Goal: Transaction & Acquisition: Download file/media

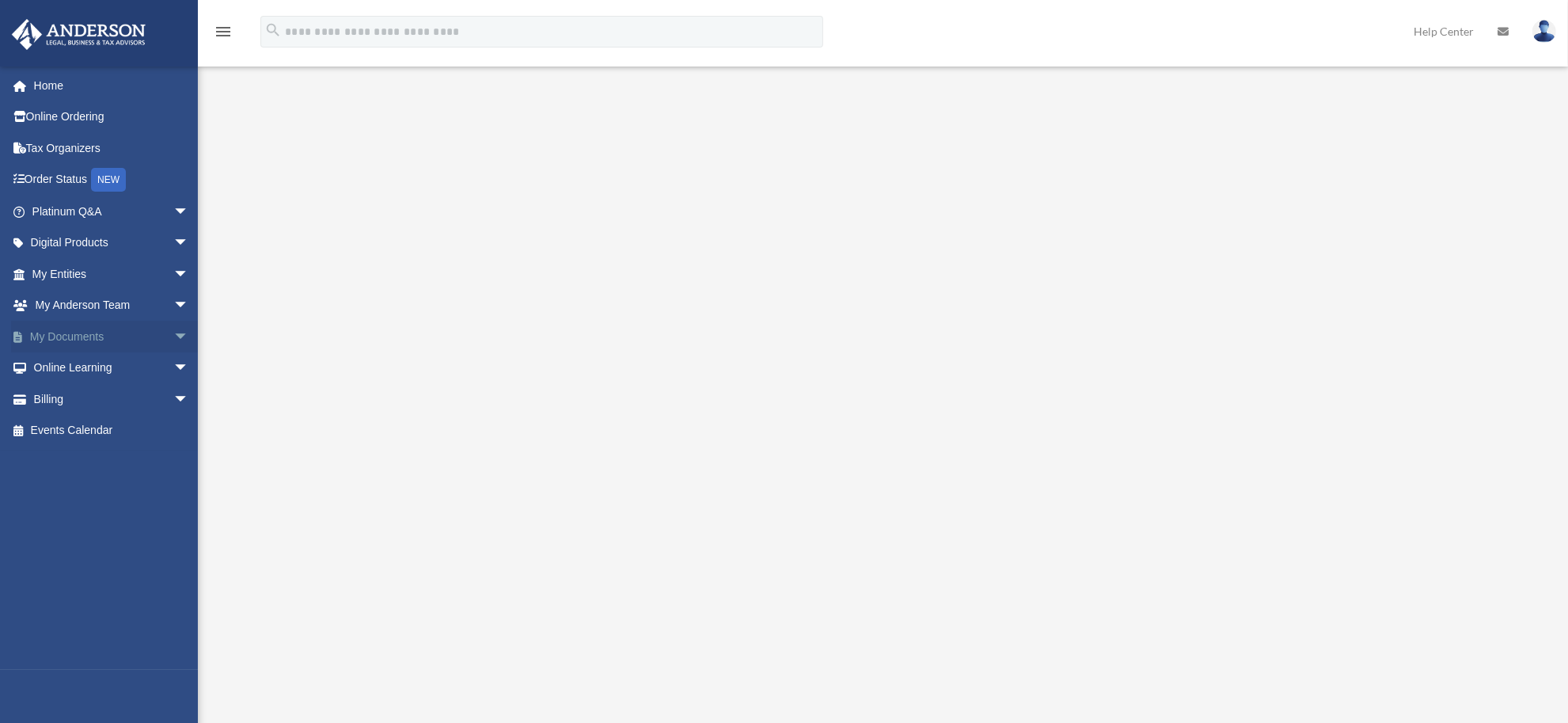
click at [174, 336] on span "arrow_drop_down" at bounding box center [189, 337] width 31 height 32
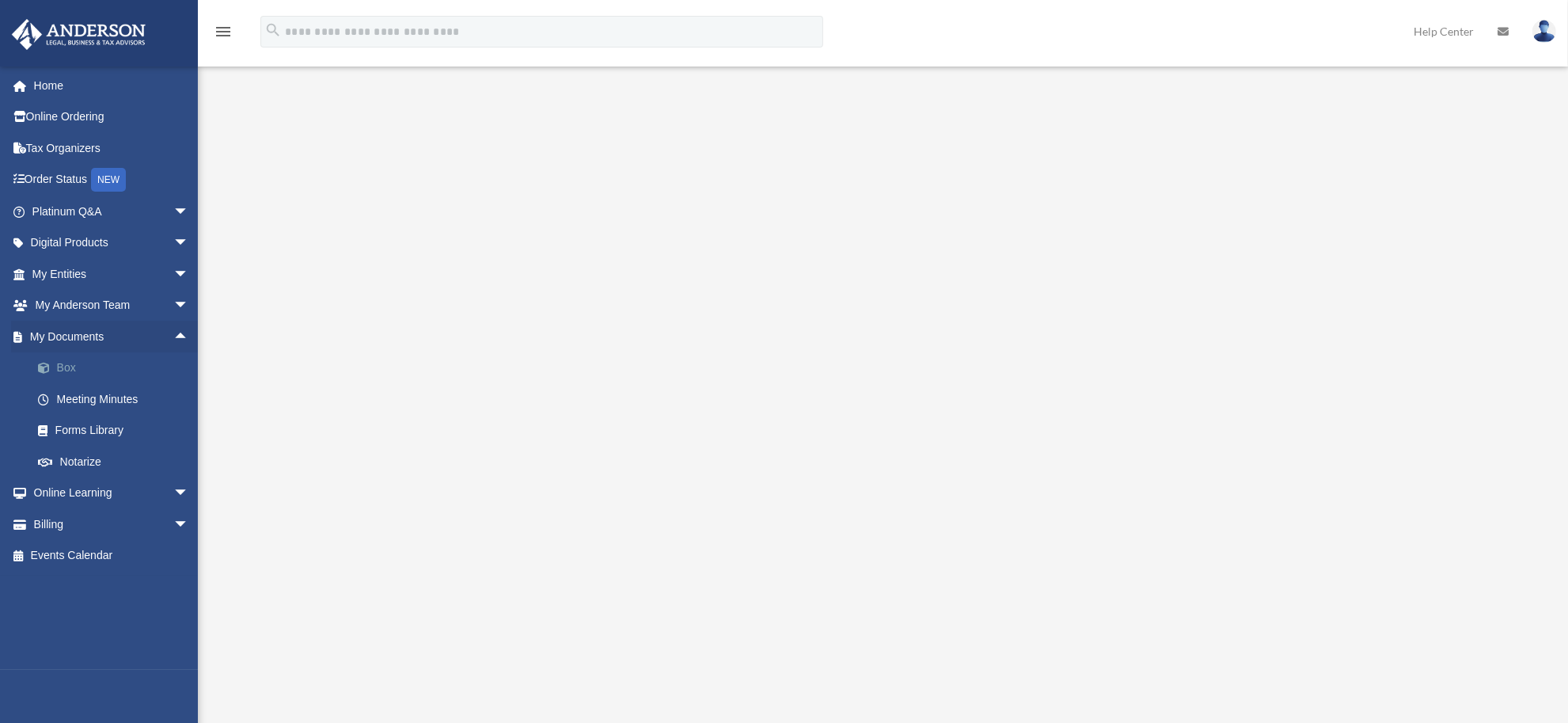
click at [107, 361] on link "Box" at bounding box center [117, 368] width 191 height 32
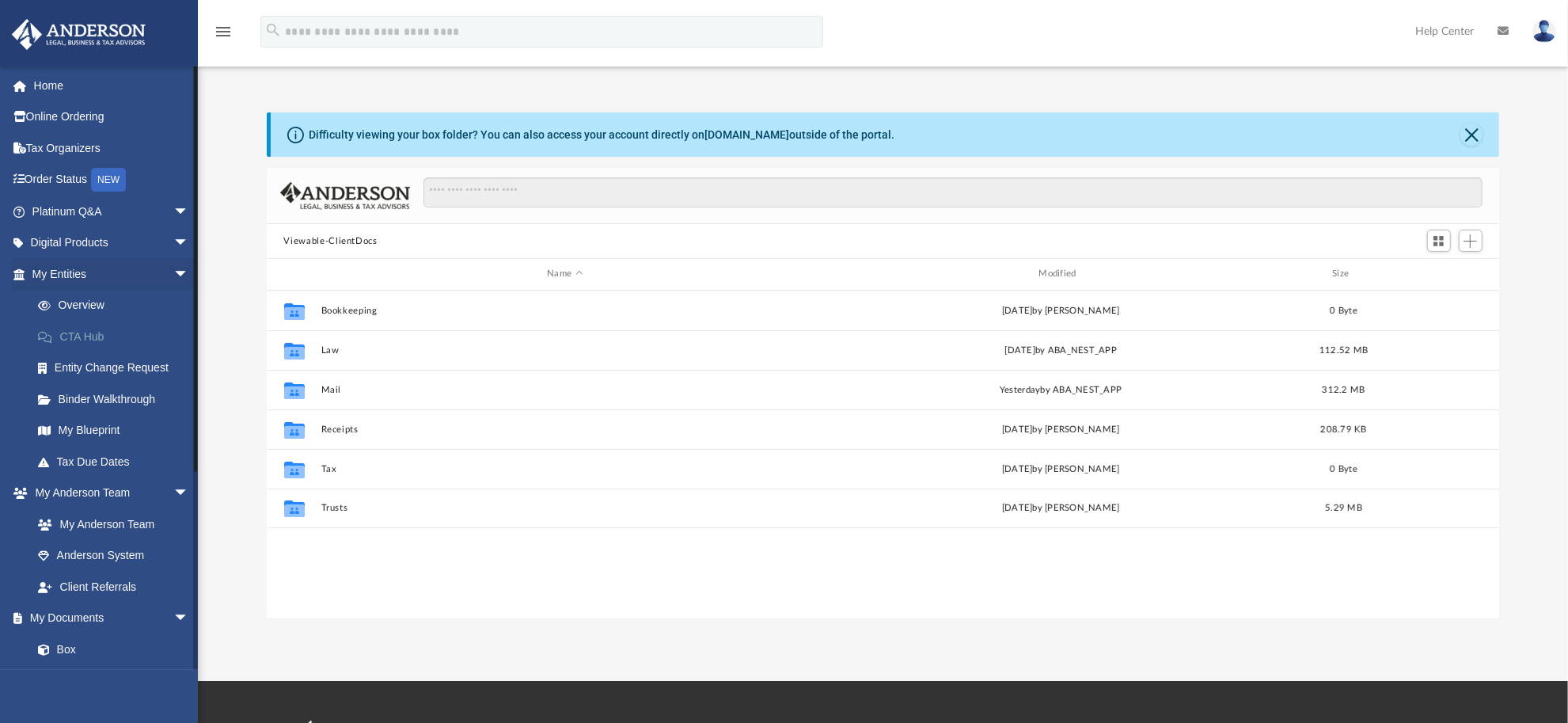
scroll to position [345, 1217]
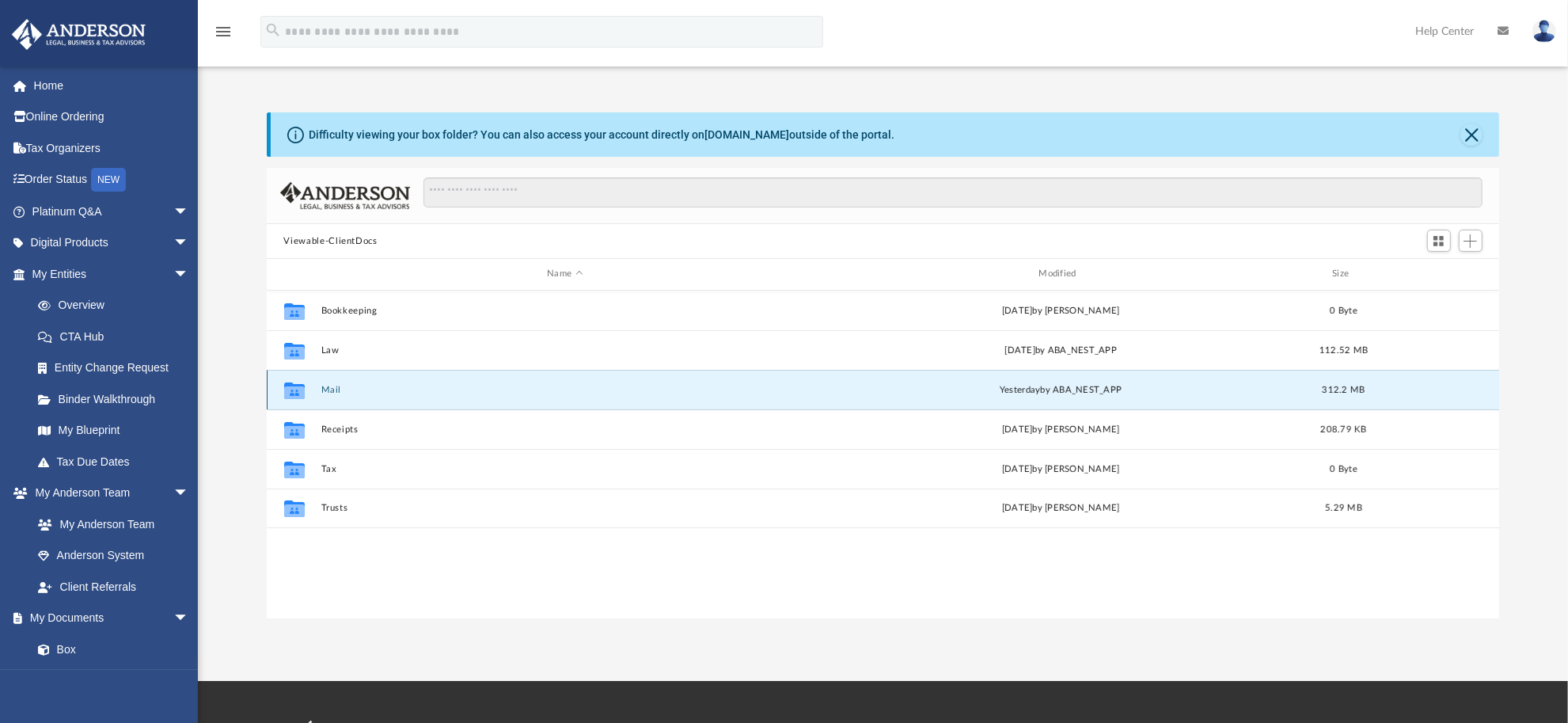
click at [325, 388] on button "Mail" at bounding box center [565, 390] width 489 height 10
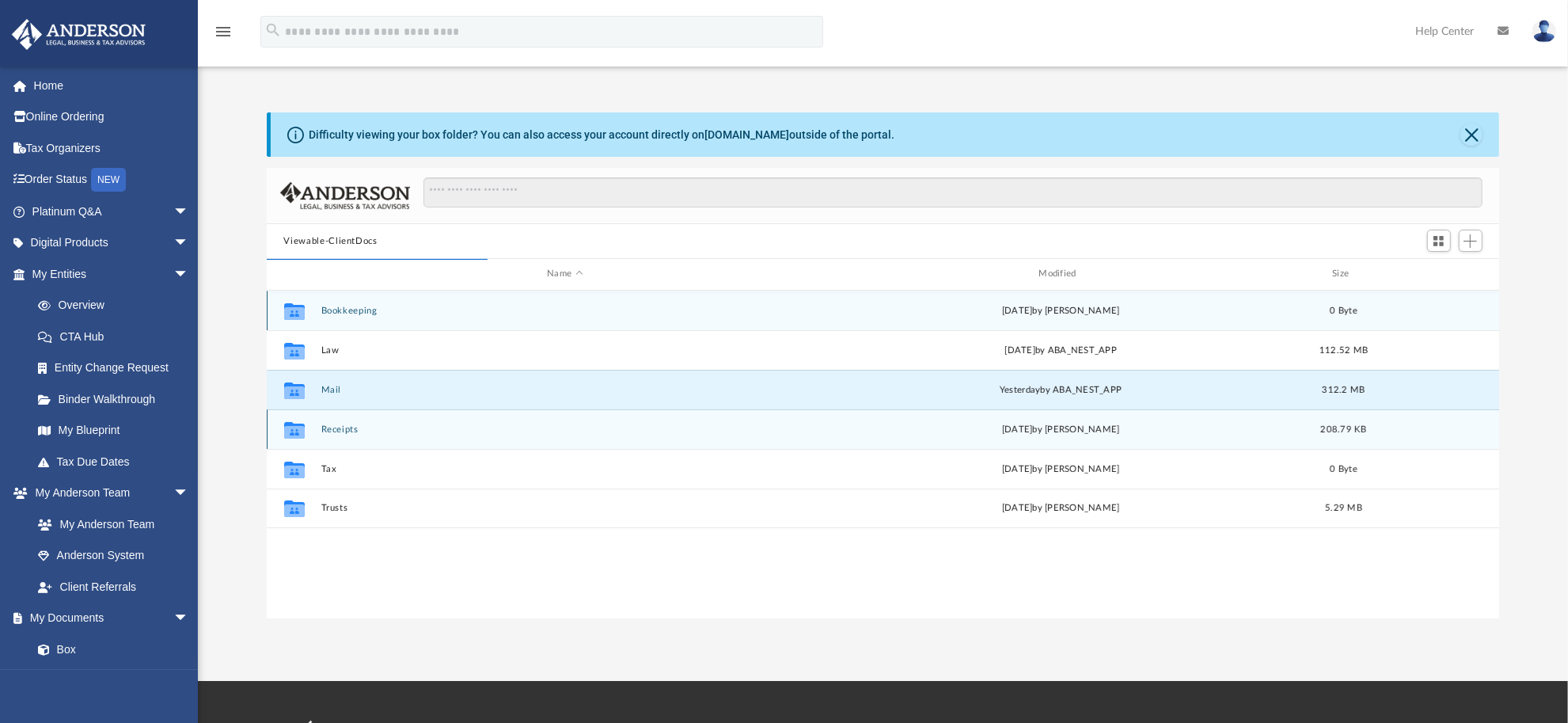
scroll to position [296, 1217]
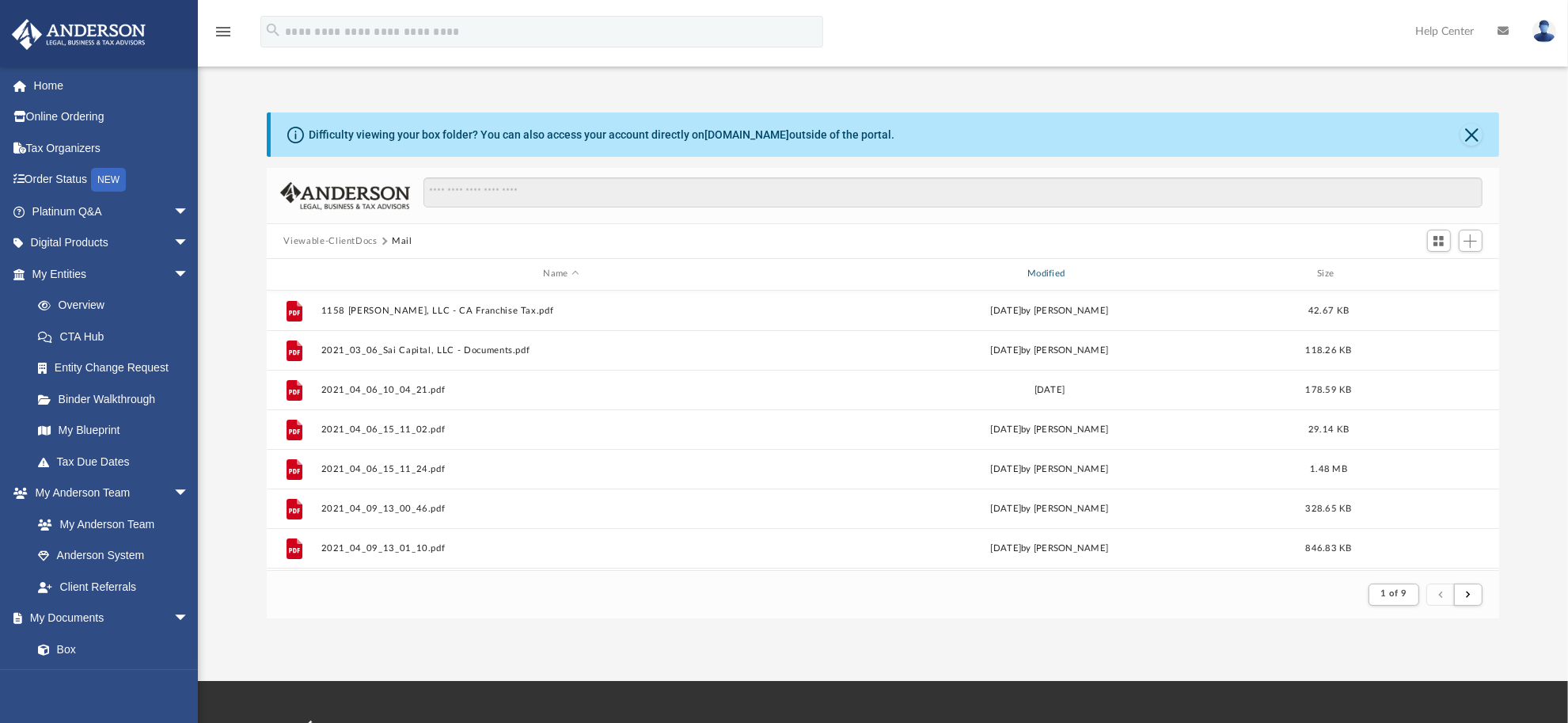
click at [1041, 269] on div "Modified" at bounding box center [1049, 273] width 481 height 14
click at [1043, 270] on div "Modified" at bounding box center [1049, 273] width 481 height 14
click at [1043, 275] on div "Modified" at bounding box center [1049, 273] width 481 height 14
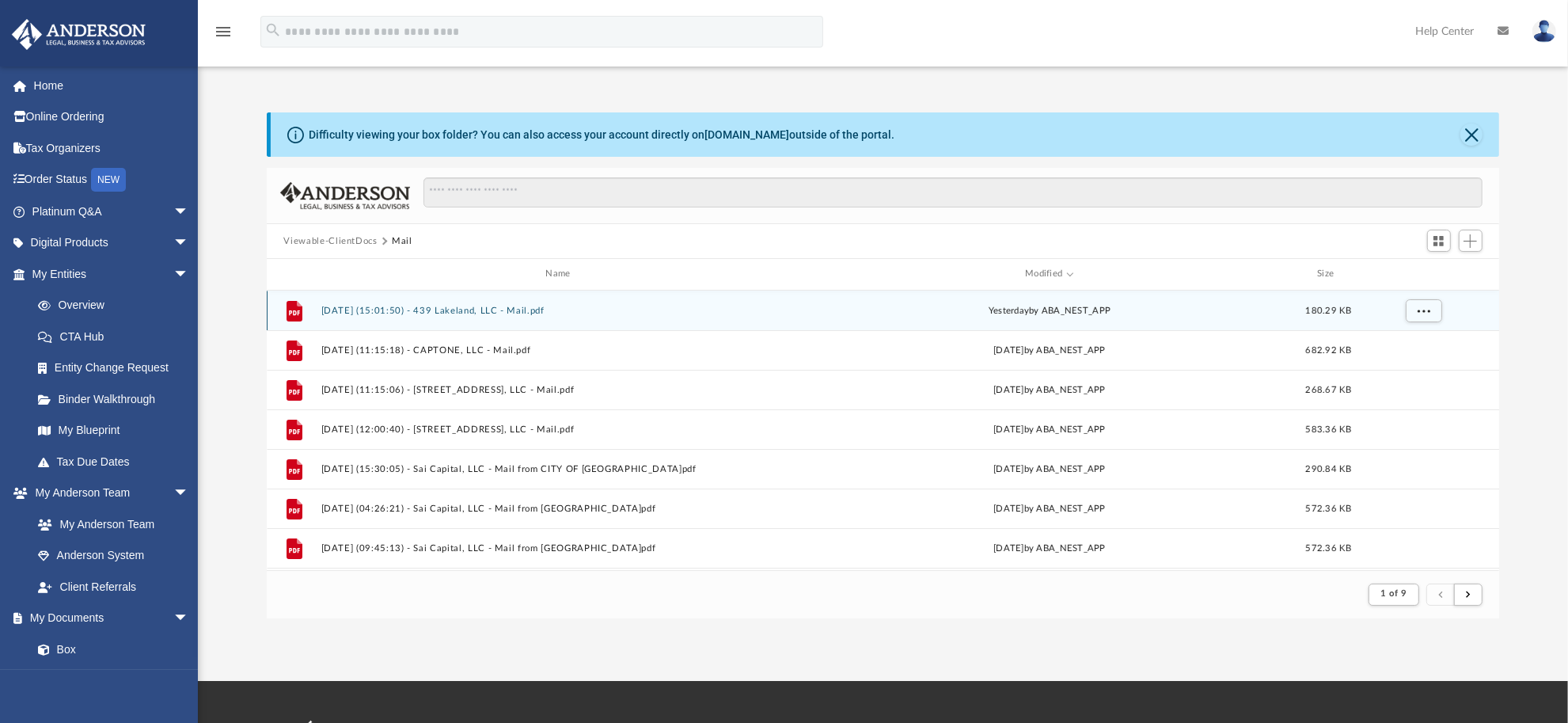
click at [515, 314] on button "[DATE] (15:01:50) - 439 Lakeland, LLC - Mail.pdf" at bounding box center [561, 311] width 481 height 10
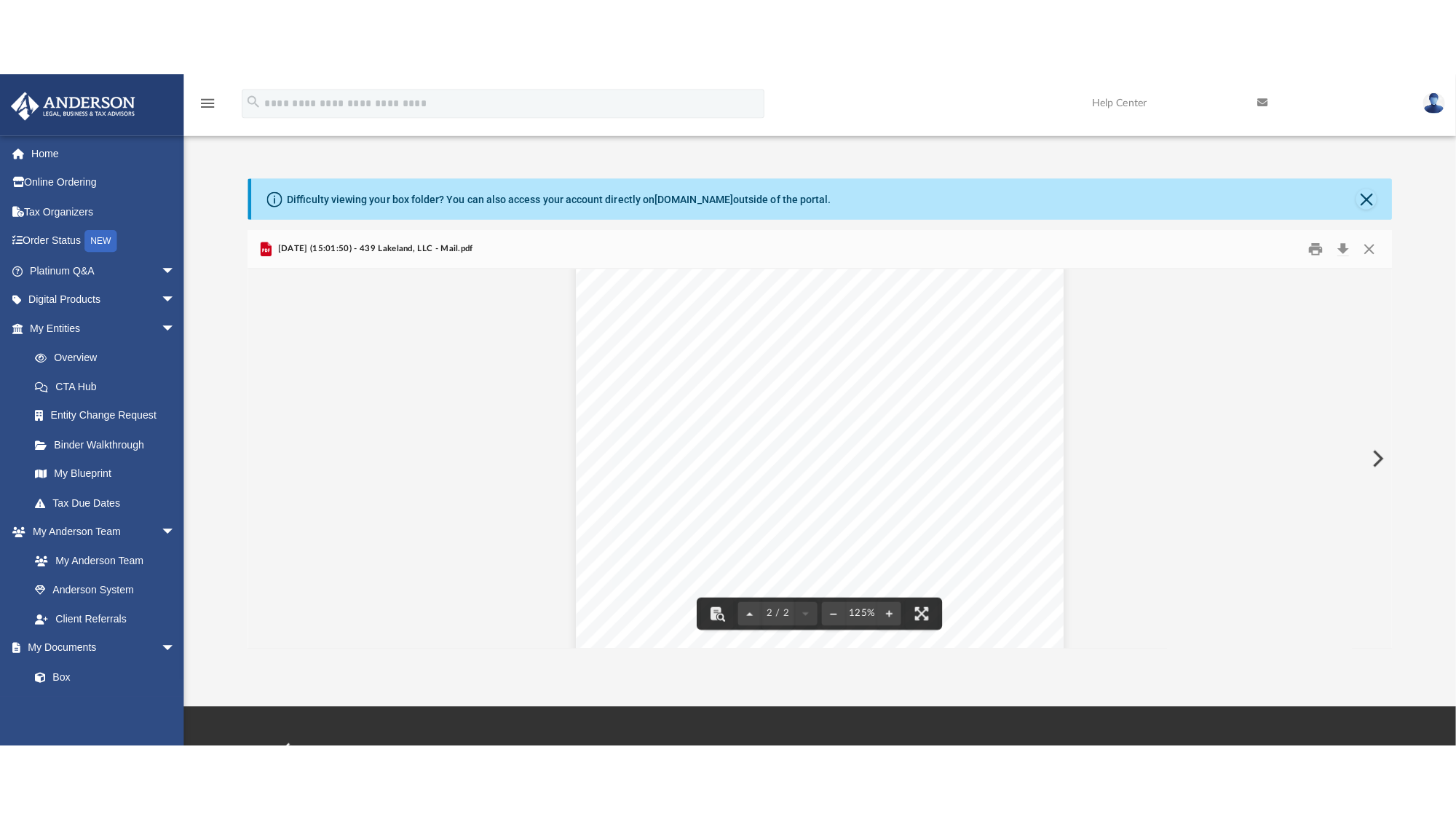
scroll to position [911, 0]
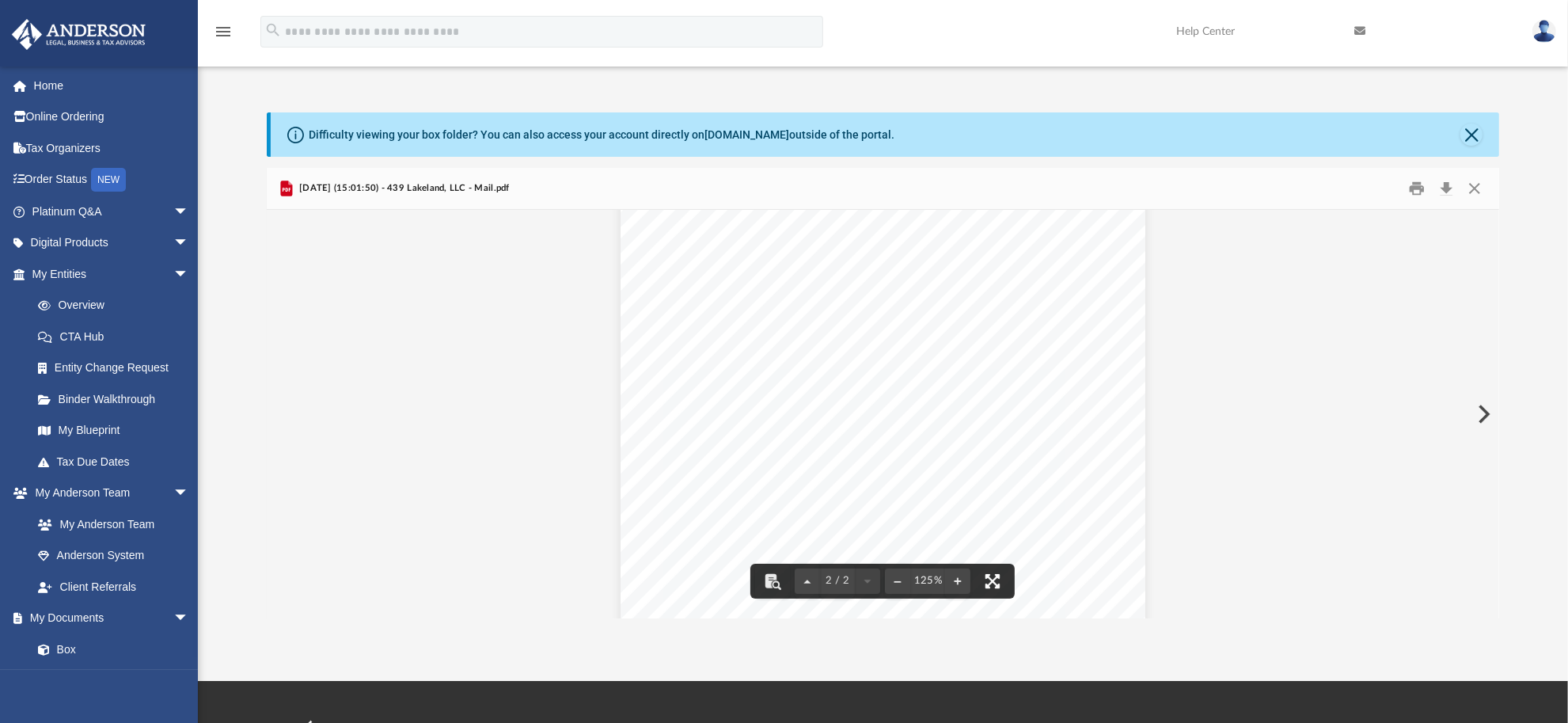
click at [990, 580] on button "File preview" at bounding box center [993, 581] width 35 height 35
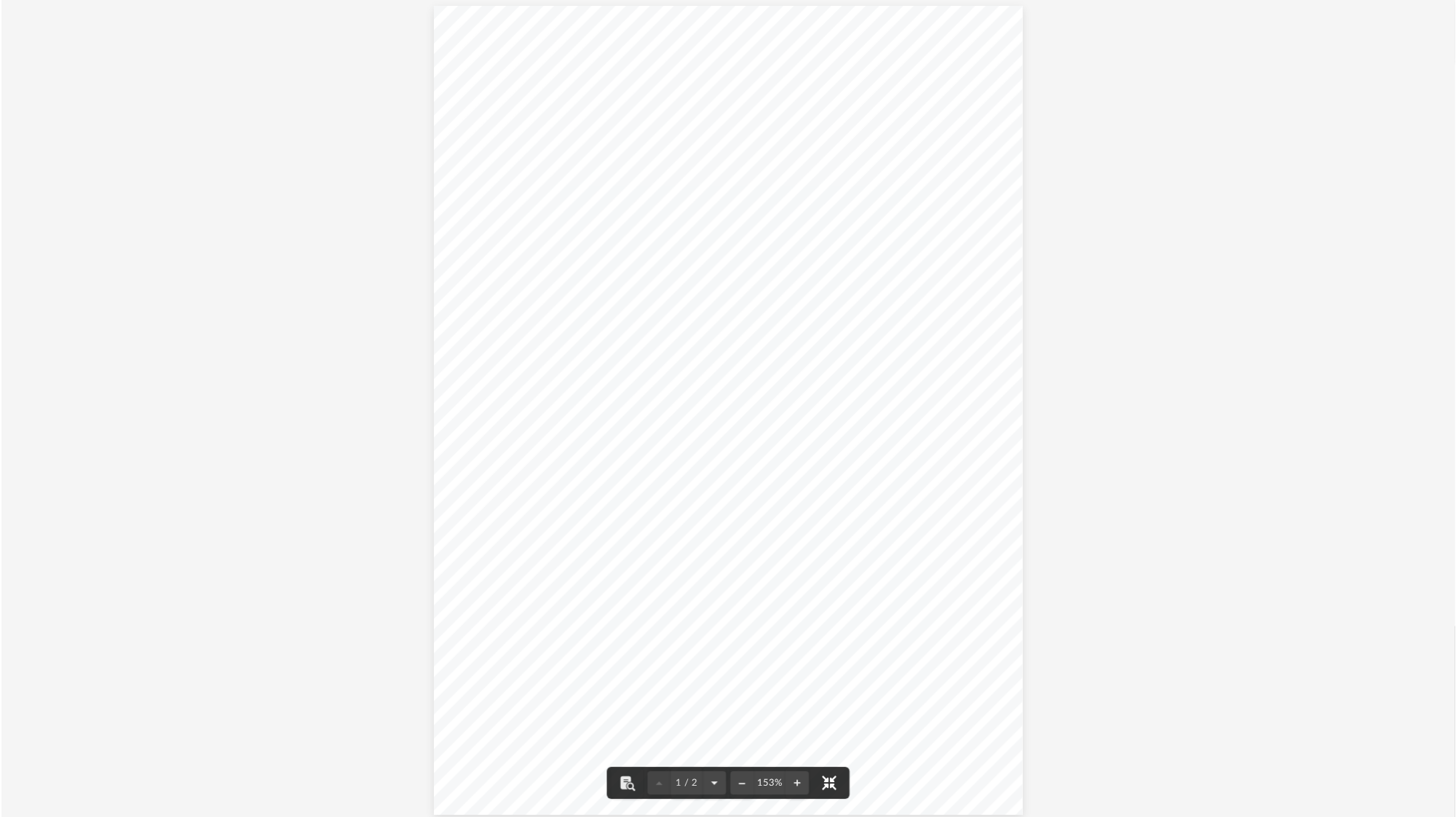
scroll to position [0, 0]
click at [888, 479] on div "Page 1" at bounding box center [727, 416] width 589 height 811
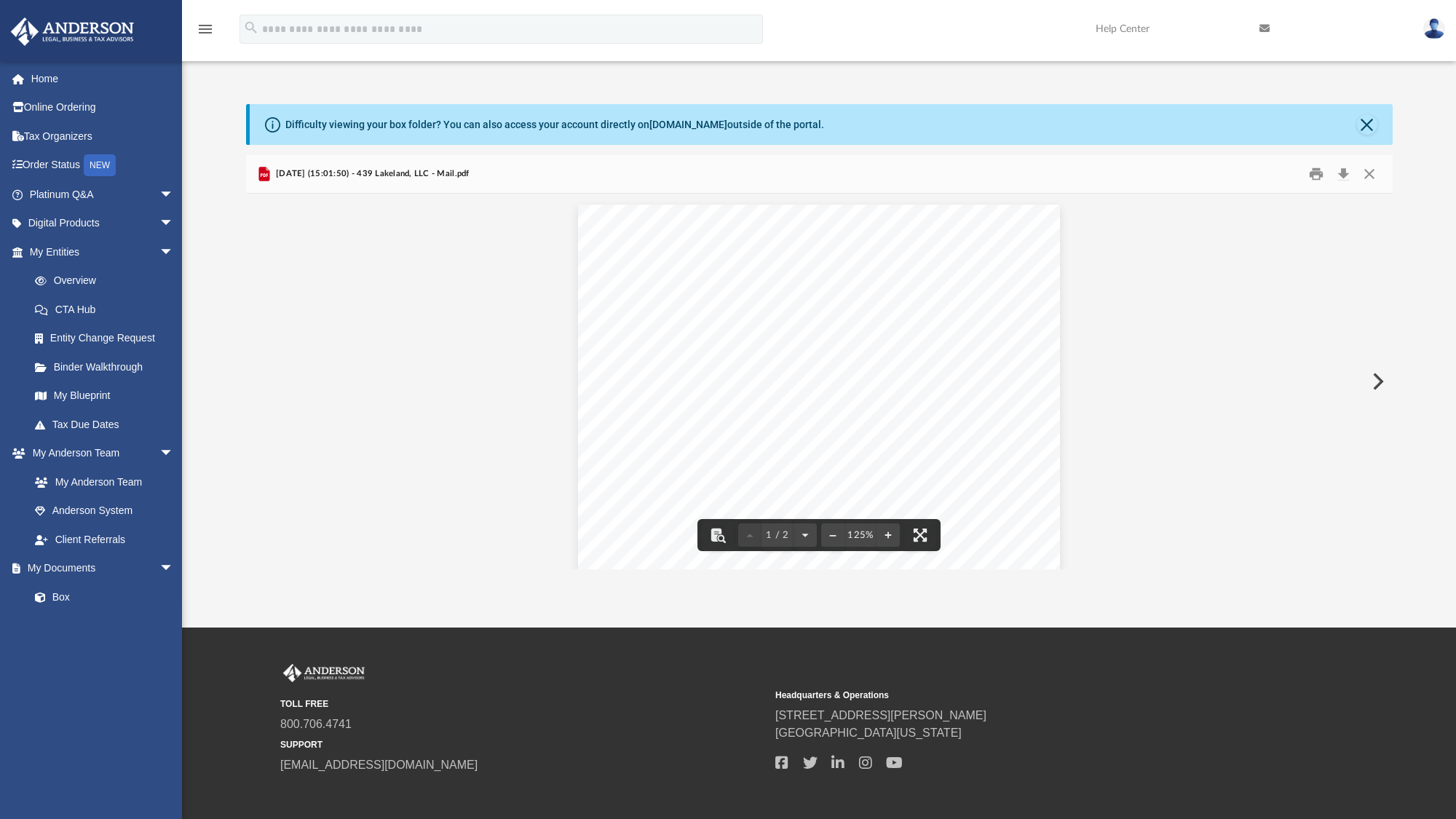
scroll to position [15, 13]
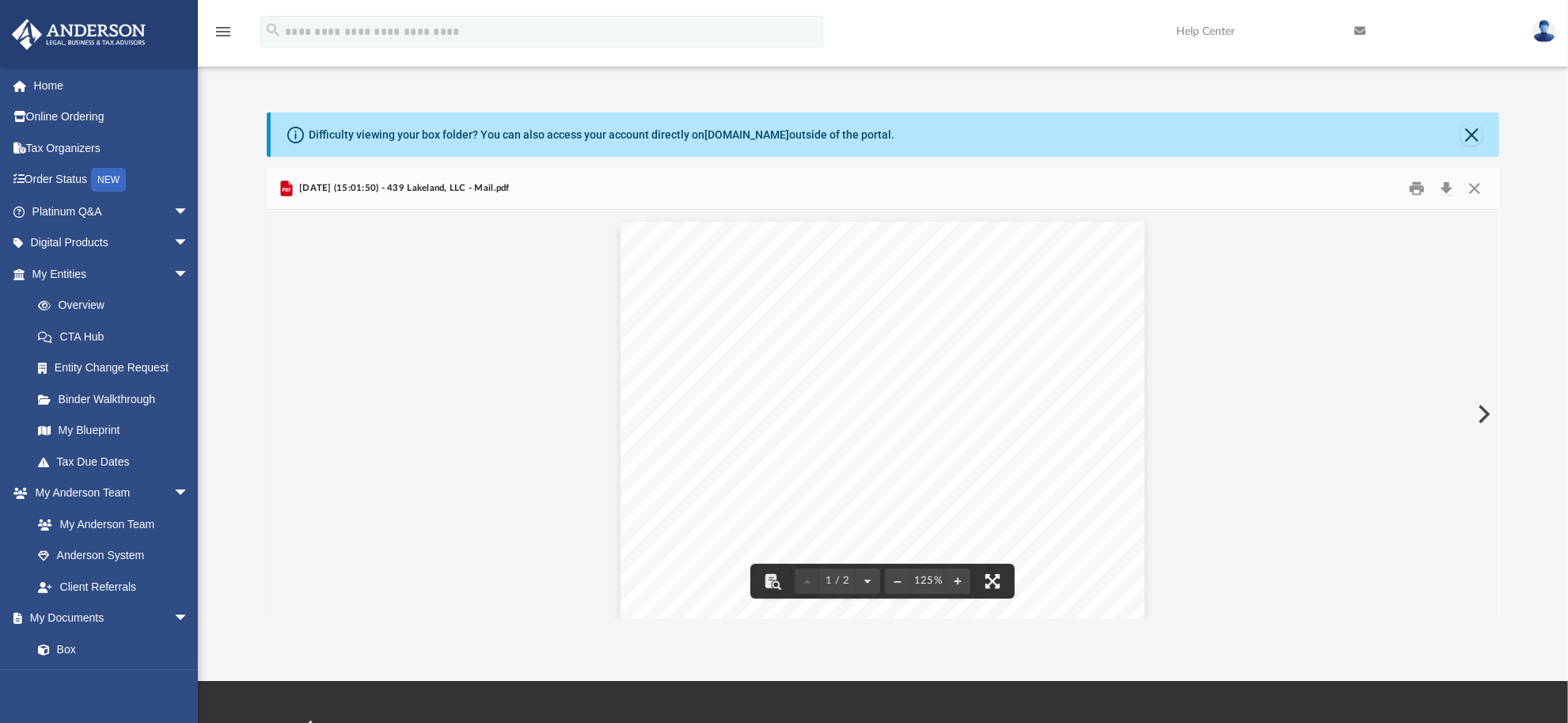
drag, startPoint x: 991, startPoint y: 584, endPoint x: 988, endPoint y: 691, distance: 107.0
click at [990, 583] on button "File preview" at bounding box center [993, 581] width 35 height 35
click at [976, 580] on button "File preview" at bounding box center [993, 581] width 35 height 35
click at [1446, 194] on button "Download" at bounding box center [1446, 188] width 28 height 25
